Goal: Information Seeking & Learning: Check status

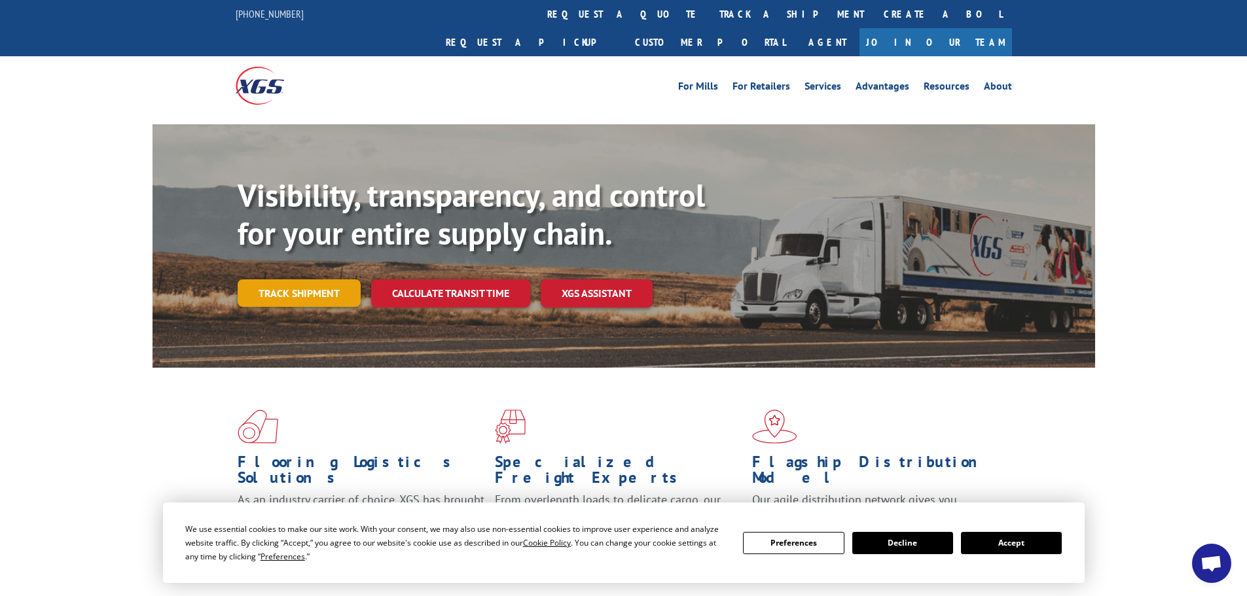
click at [266, 279] on link "Track shipment" at bounding box center [299, 292] width 123 height 27
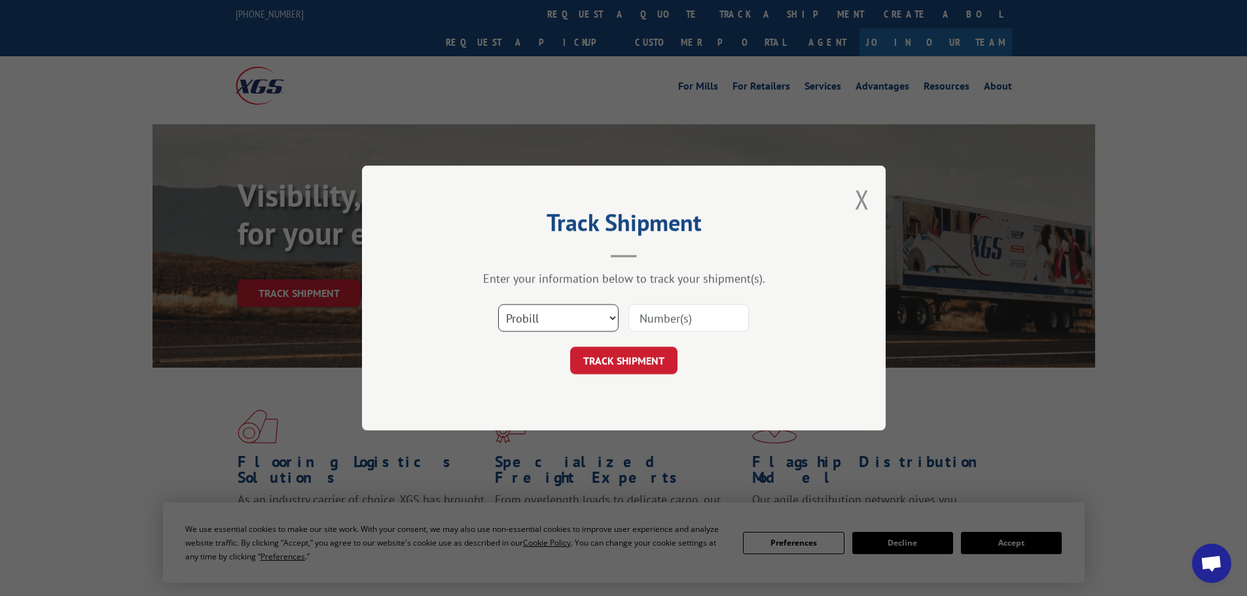
drag, startPoint x: 513, startPoint y: 321, endPoint x: 513, endPoint y: 331, distance: 9.2
click at [513, 321] on select "Select category... Probill BOL PO" at bounding box center [558, 317] width 120 height 27
select select "bol"
click at [498, 304] on select "Select category... Probill BOL PO" at bounding box center [558, 317] width 120 height 27
click at [688, 314] on input at bounding box center [688, 317] width 120 height 27
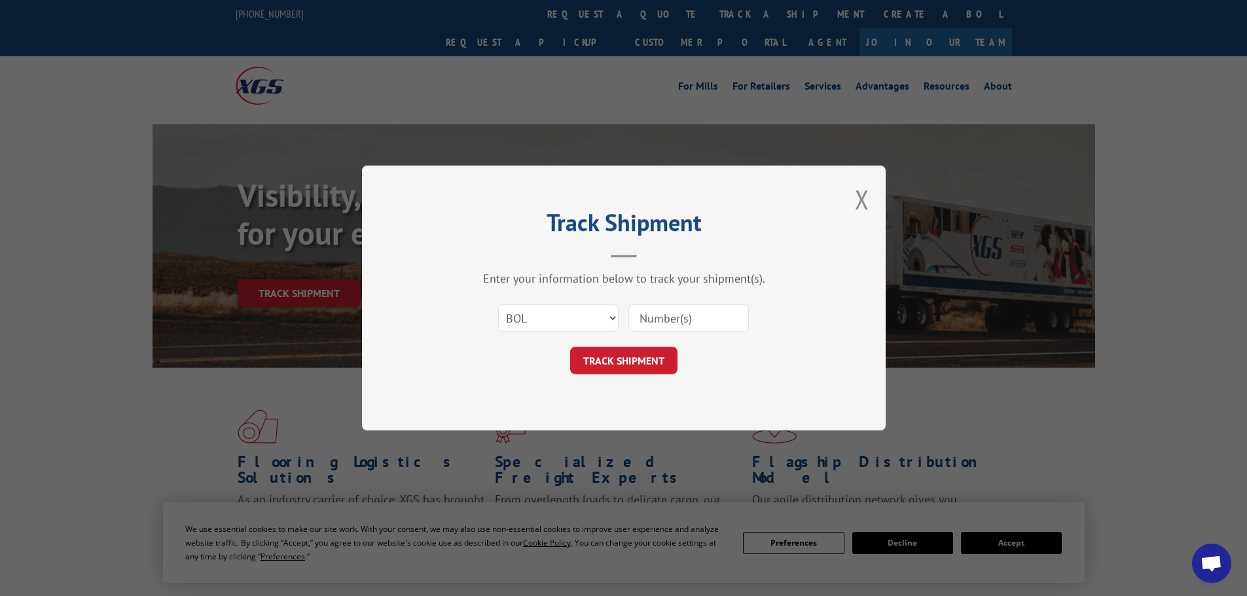
paste input "5559526"
type input "5559526"
click button "TRACK SHIPMENT" at bounding box center [623, 360] width 107 height 27
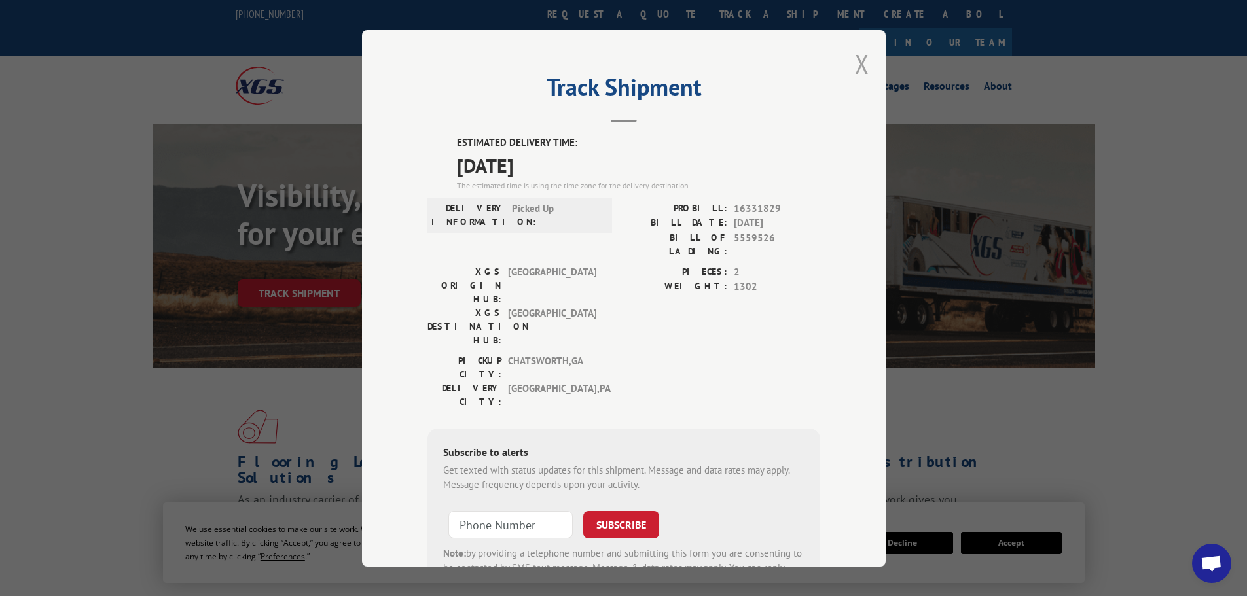
click at [859, 61] on button "Close modal" at bounding box center [862, 63] width 14 height 35
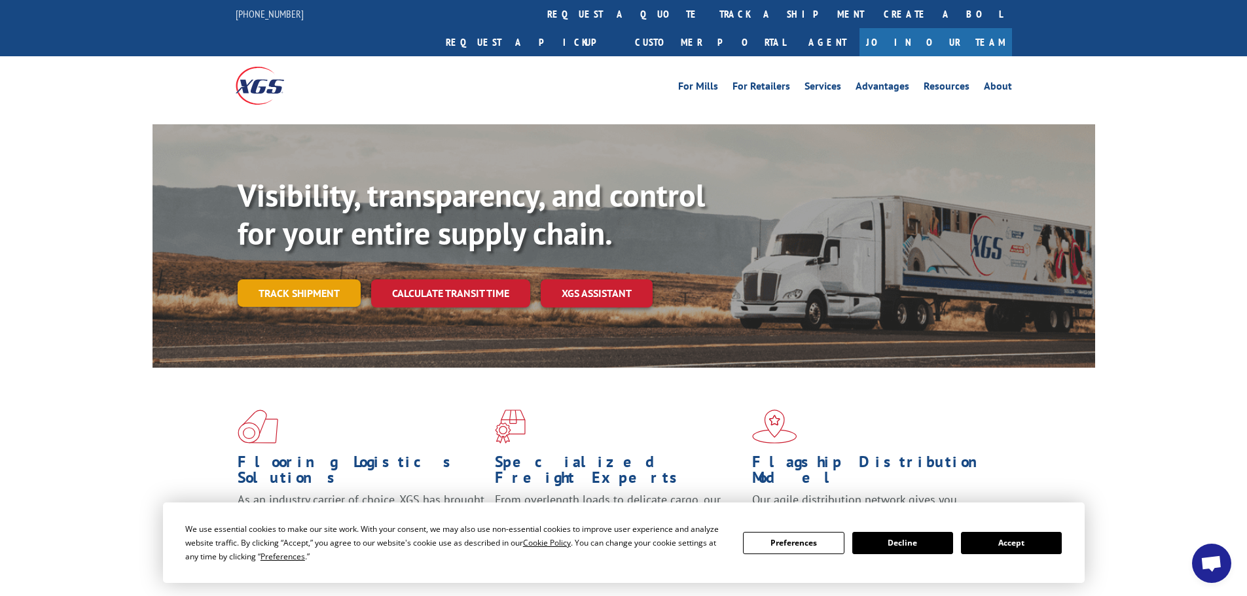
click at [289, 279] on link "Track shipment" at bounding box center [299, 292] width 123 height 27
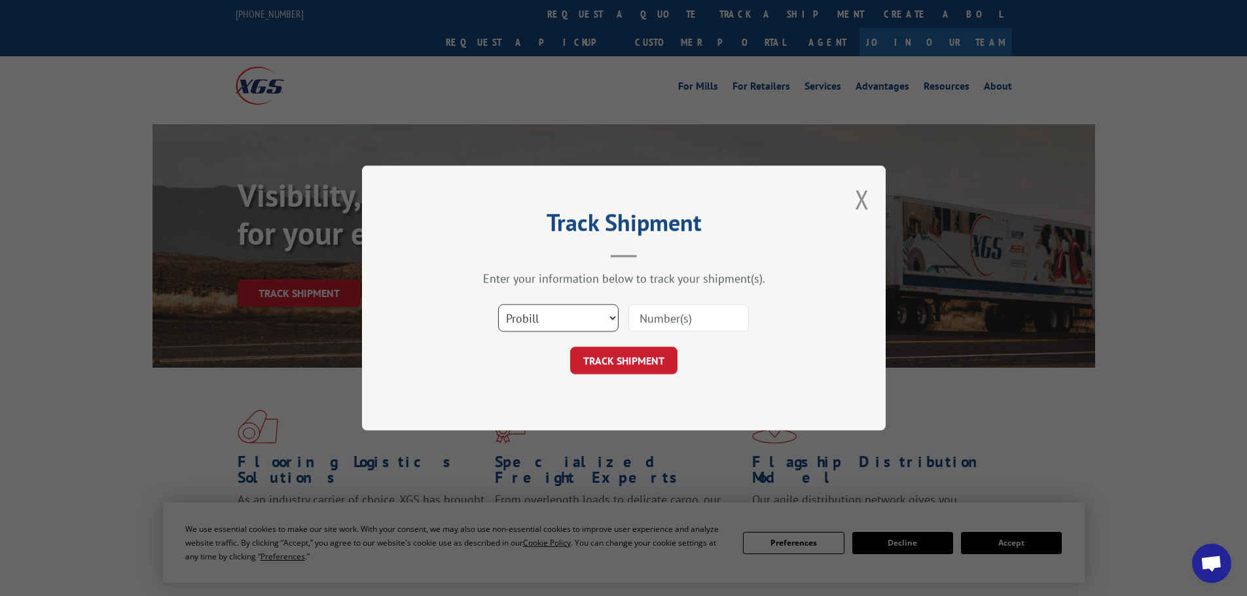
click at [512, 313] on select "Select category... Probill BOL PO" at bounding box center [558, 317] width 120 height 27
select select "bol"
click at [498, 304] on select "Select category... Probill BOL PO" at bounding box center [558, 317] width 120 height 27
drag, startPoint x: 670, startPoint y: 325, endPoint x: 671, endPoint y: 305, distance: 20.3
click at [668, 319] on input at bounding box center [688, 317] width 120 height 27
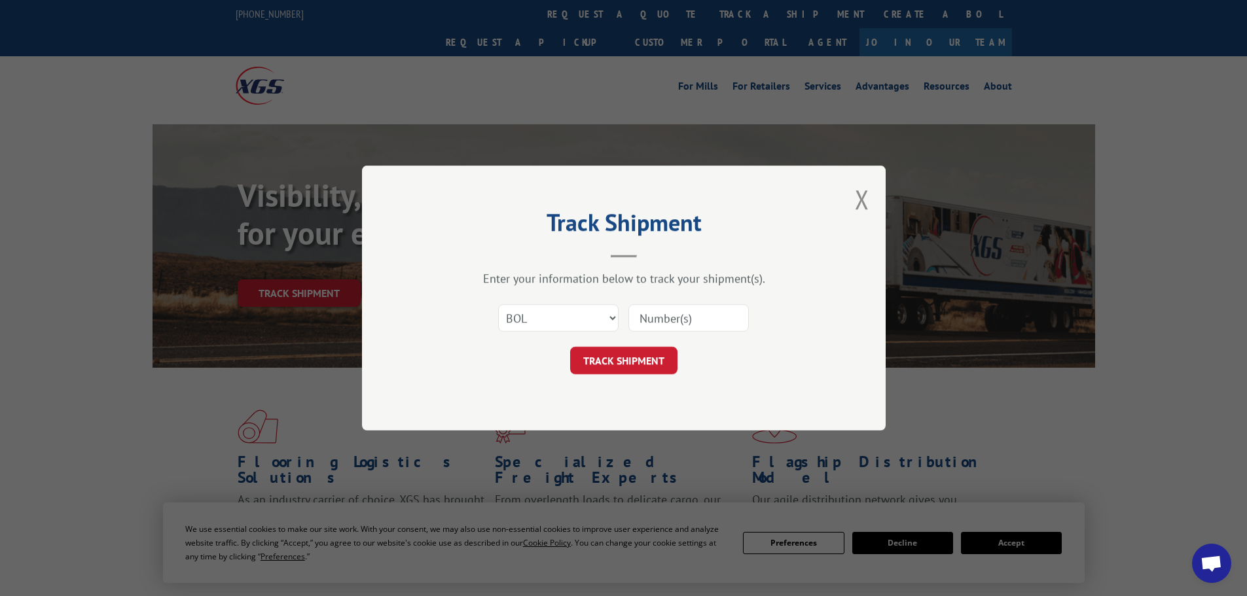
paste input "5560190"
type input "5560190"
click button "TRACK SHIPMENT" at bounding box center [623, 360] width 107 height 27
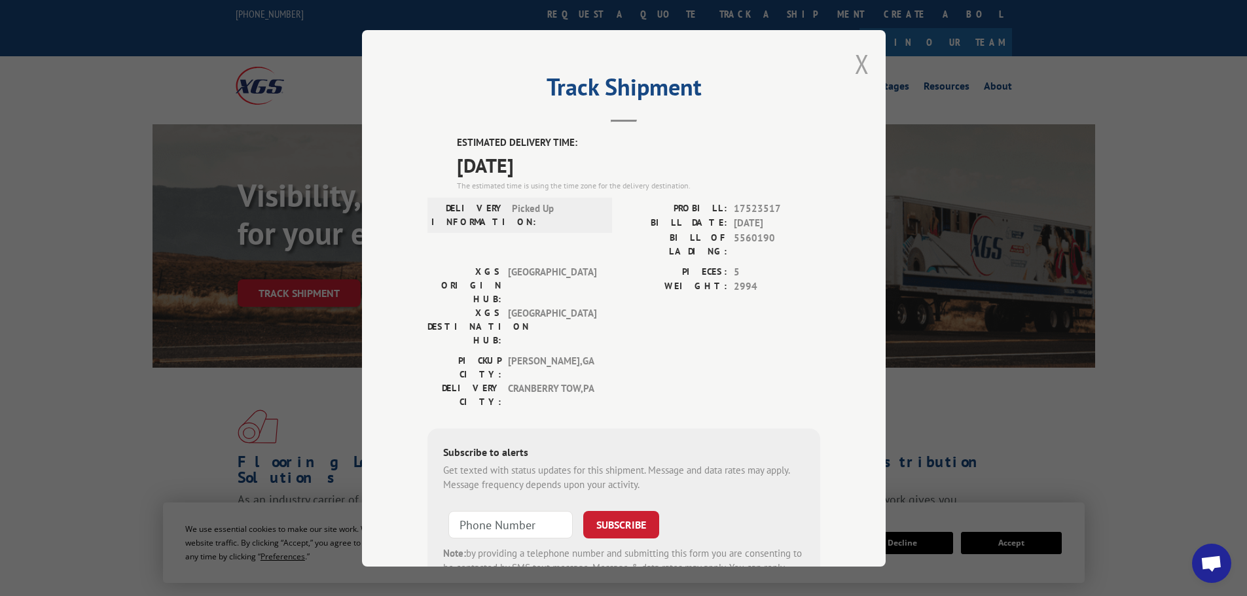
click at [855, 63] on button "Close modal" at bounding box center [862, 63] width 14 height 35
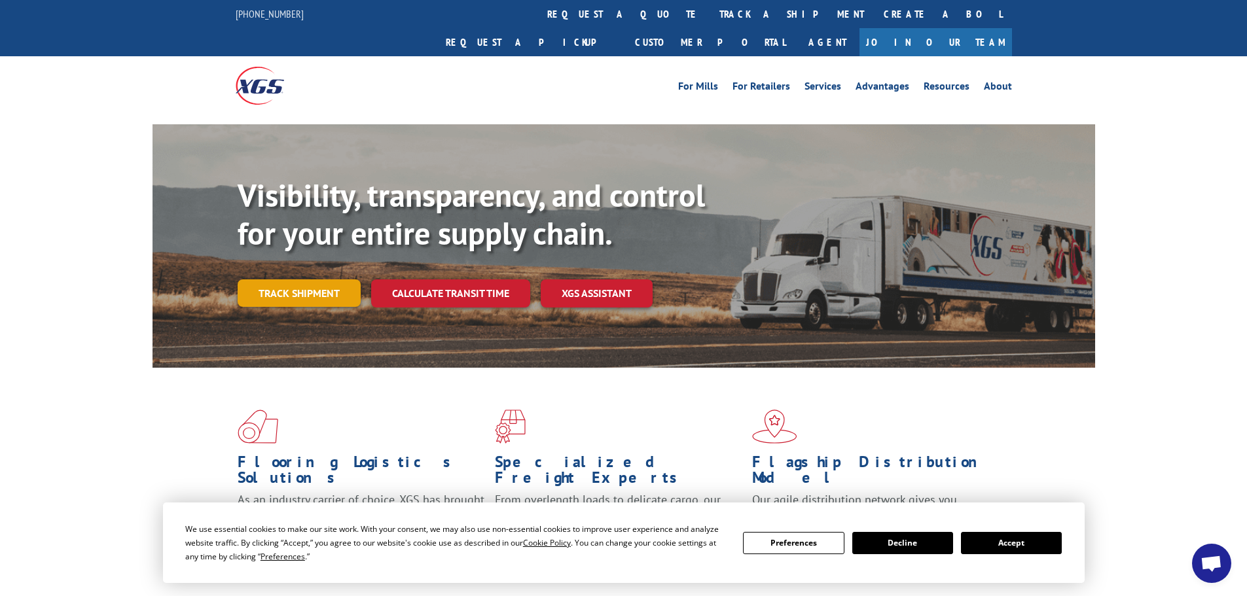
click at [317, 279] on link "Track shipment" at bounding box center [299, 292] width 123 height 27
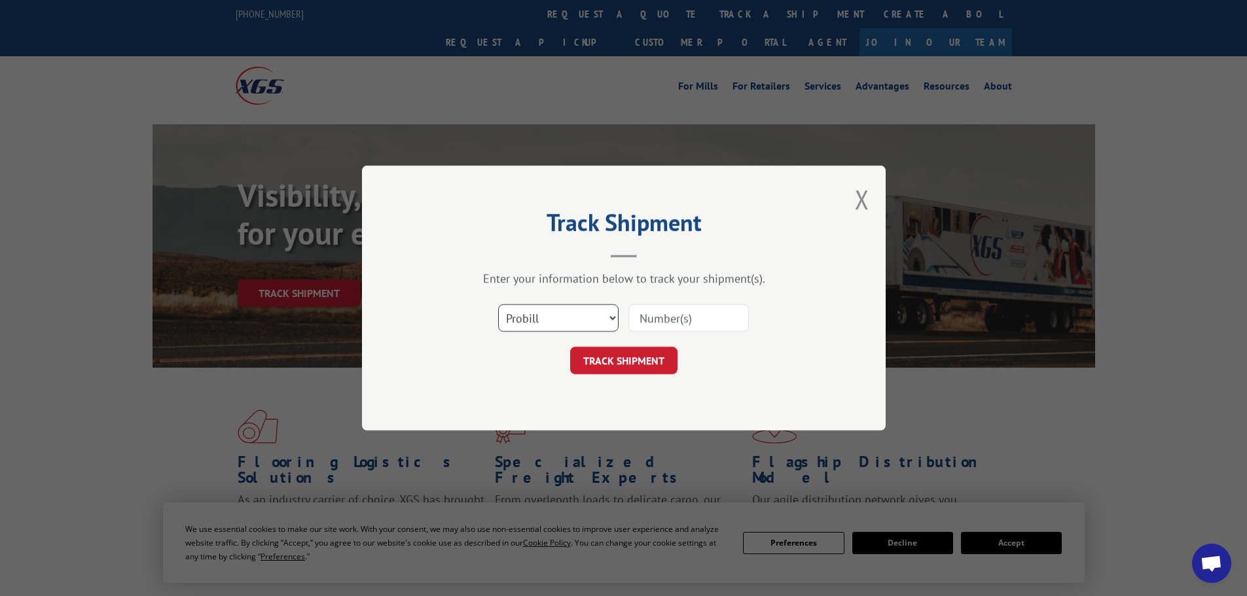
drag, startPoint x: 571, startPoint y: 316, endPoint x: 564, endPoint y: 328, distance: 13.8
click at [568, 318] on select "Select category... Probill BOL PO" at bounding box center [558, 317] width 120 height 27
select select "bol"
click at [498, 304] on select "Select category... Probill BOL PO" at bounding box center [558, 317] width 120 height 27
click at [667, 314] on input at bounding box center [688, 317] width 120 height 27
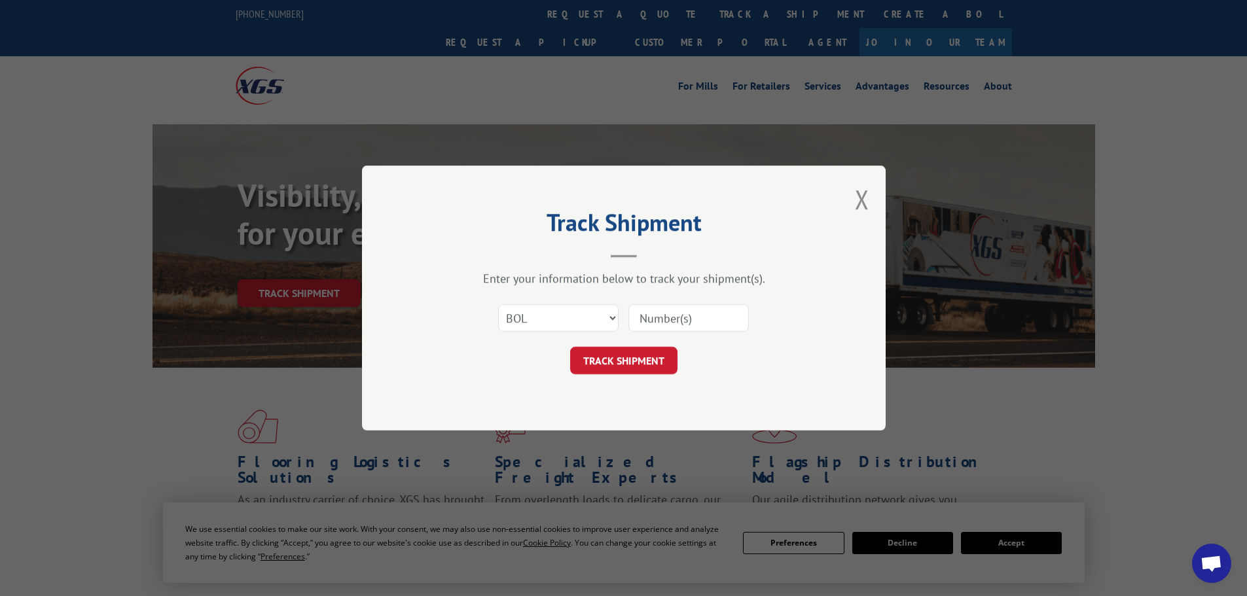
paste input "7057640"
type input "7057640"
click button "TRACK SHIPMENT" at bounding box center [623, 360] width 107 height 27
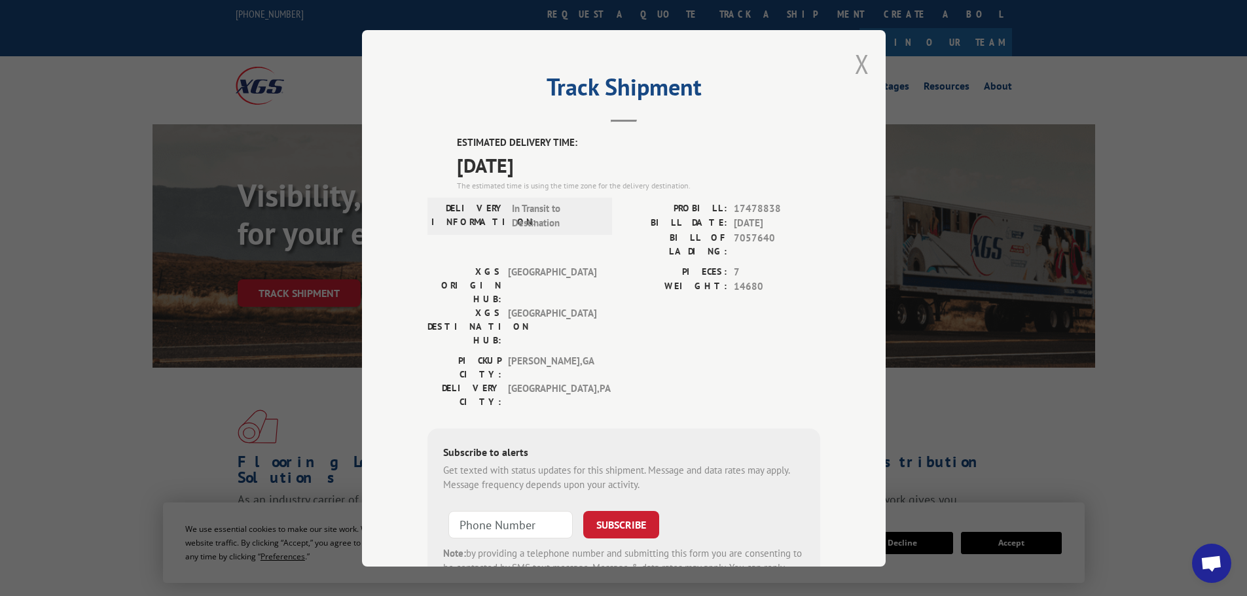
click at [856, 59] on button "Close modal" at bounding box center [862, 63] width 14 height 35
